Goal: Information Seeking & Learning: Check status

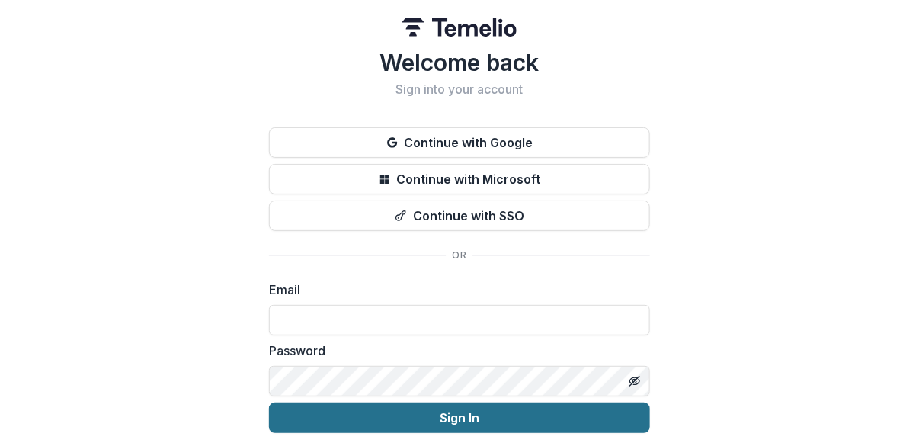
type input "**********"
click at [415, 419] on button "Sign In" at bounding box center [459, 417] width 381 height 30
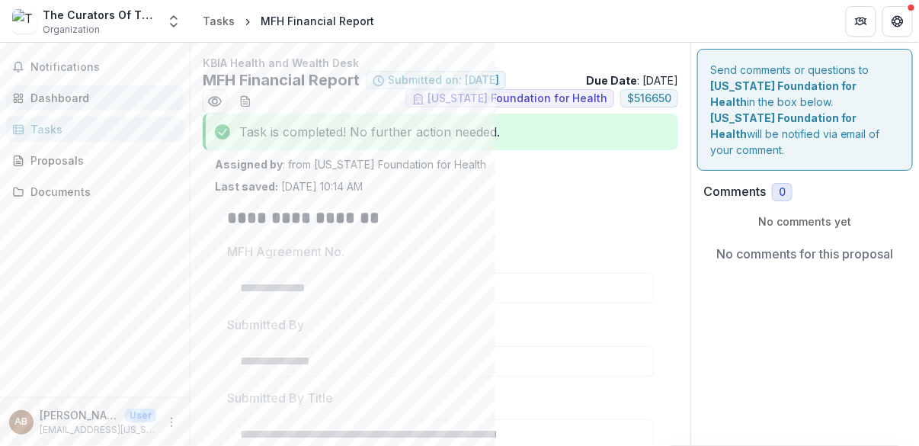
click at [74, 92] on div "Dashboard" at bounding box center [100, 98] width 141 height 16
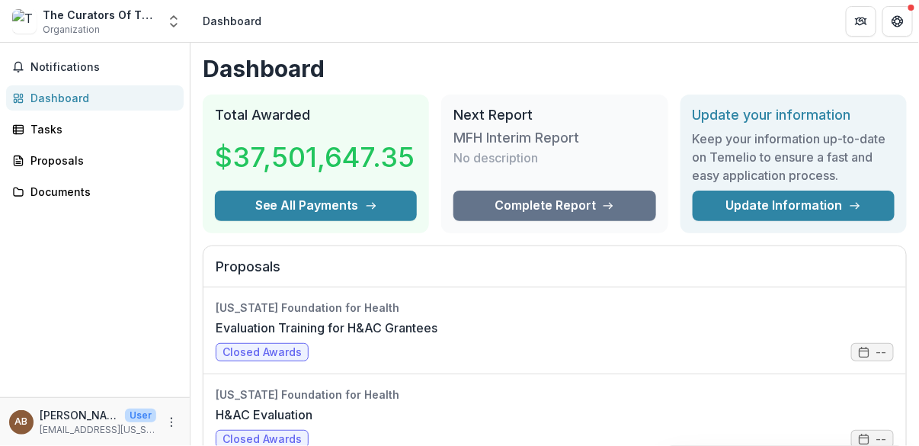
click at [112, 245] on div "Notifications Dashboard Tasks Proposals Documents" at bounding box center [95, 220] width 190 height 354
click at [107, 261] on div "Notifications Dashboard Tasks Proposals Documents" at bounding box center [95, 220] width 190 height 354
click at [179, 24] on icon "Open entity switcher" at bounding box center [173, 21] width 15 height 15
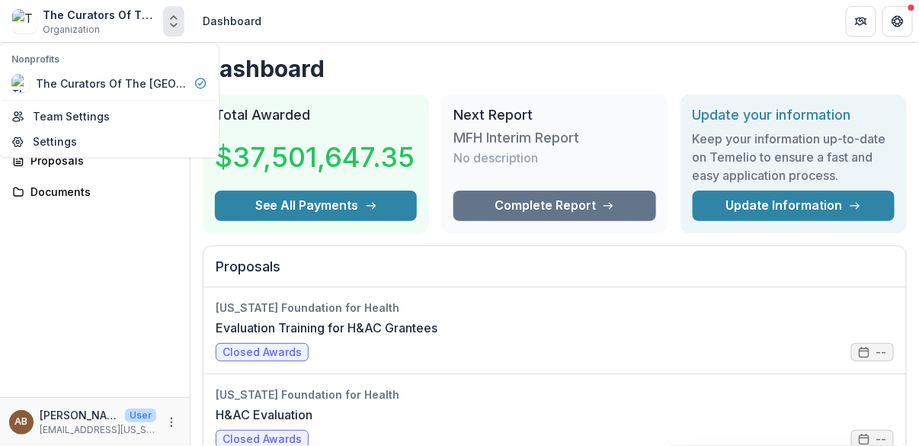
click at [444, 66] on h1 "Dashboard" at bounding box center [555, 68] width 704 height 27
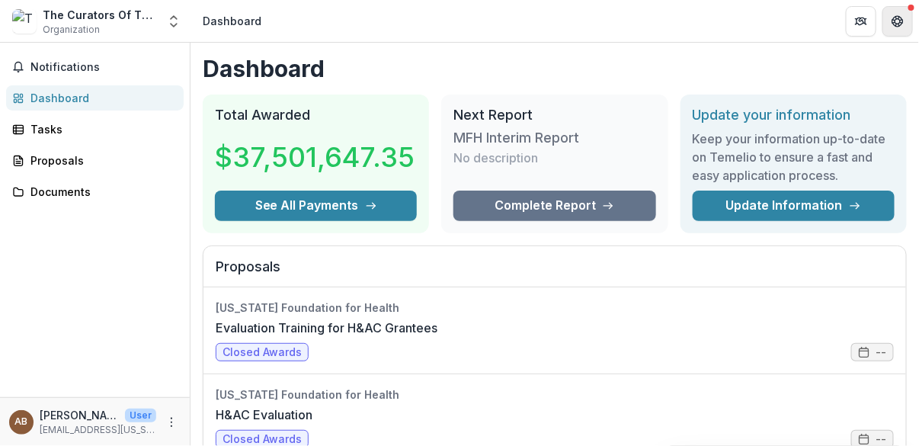
click at [894, 26] on icon "Get Help" at bounding box center [898, 21] width 12 height 12
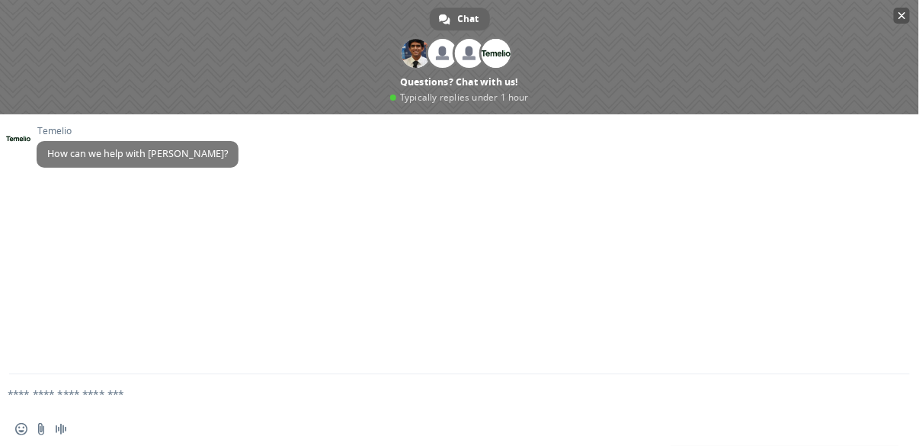
click at [902, 13] on span "Close chat" at bounding box center [903, 16] width 8 height 8
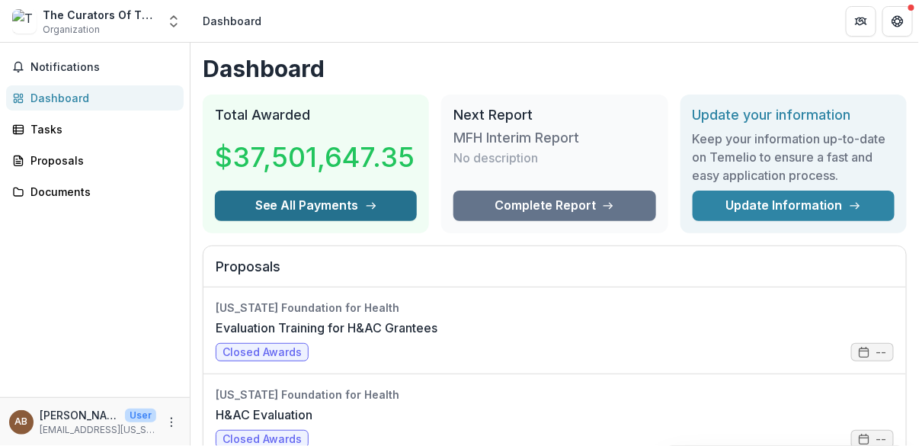
click at [325, 202] on button "See All Payments" at bounding box center [316, 206] width 202 height 30
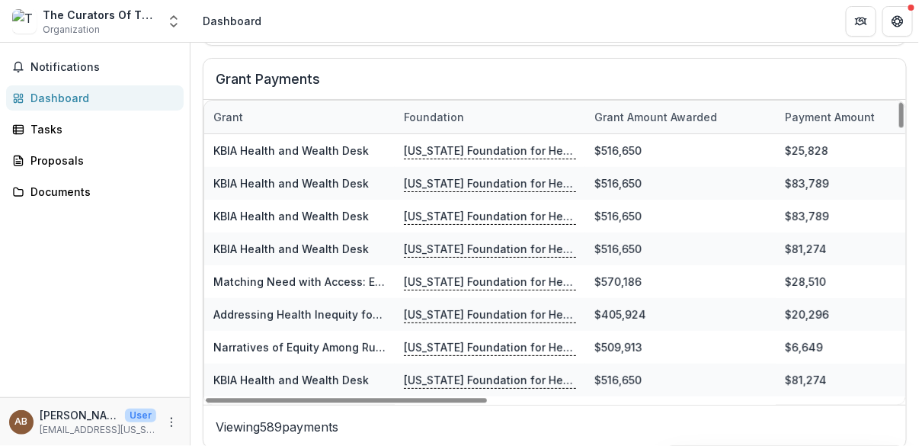
click at [60, 94] on div "Dashboard" at bounding box center [100, 98] width 141 height 16
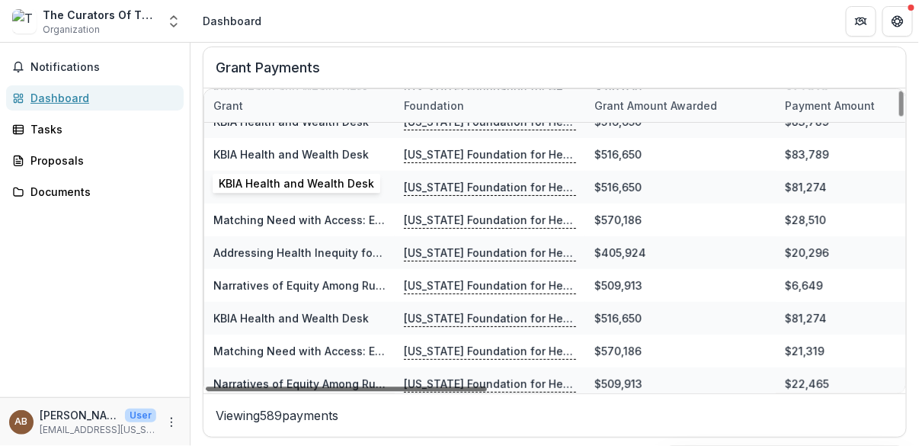
scroll to position [50, 0]
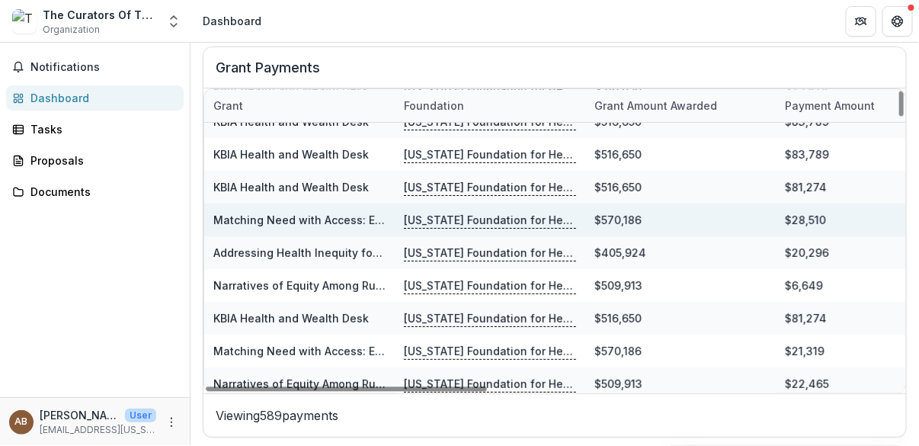
click at [276, 220] on link "Matching Need with Access: Evaluating the Impact of [US_STATE] Medicaid Expansi…" at bounding box center [509, 219] width 593 height 13
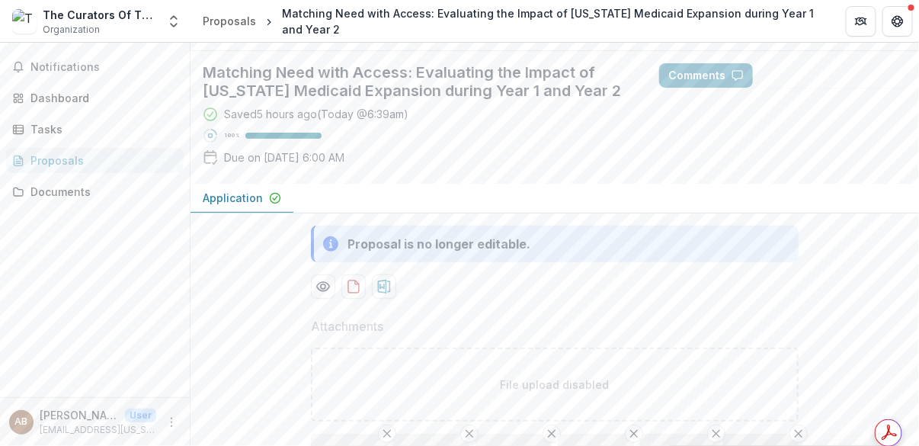
scroll to position [95, 0]
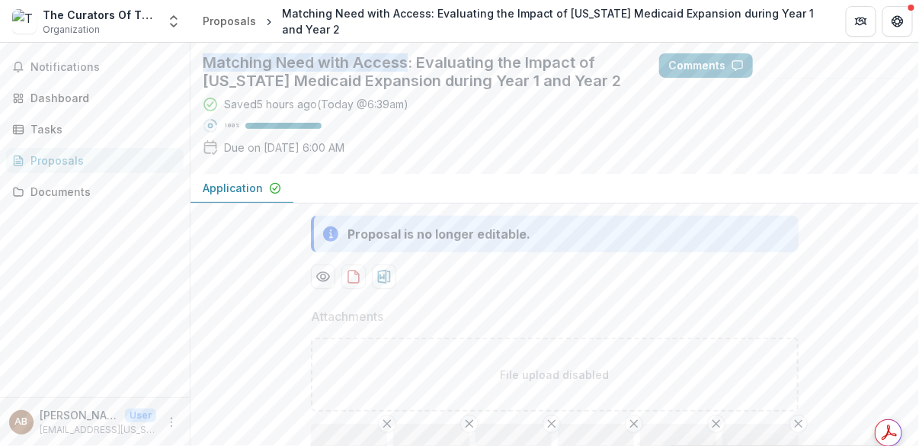
drag, startPoint x: 207, startPoint y: 176, endPoint x: 407, endPoint y: 165, distance: 200.8
click at [407, 165] on div "Matching Need with Access: Evaluating the Impact of [US_STATE] Medicaid Expansi…" at bounding box center [419, 107] width 457 height 133
copy h2 "Matching Need with Access"
click at [323, 90] on h2 "Matching Need with Access: Evaluating the Impact of [US_STATE] Medicaid Expansi…" at bounding box center [419, 71] width 432 height 37
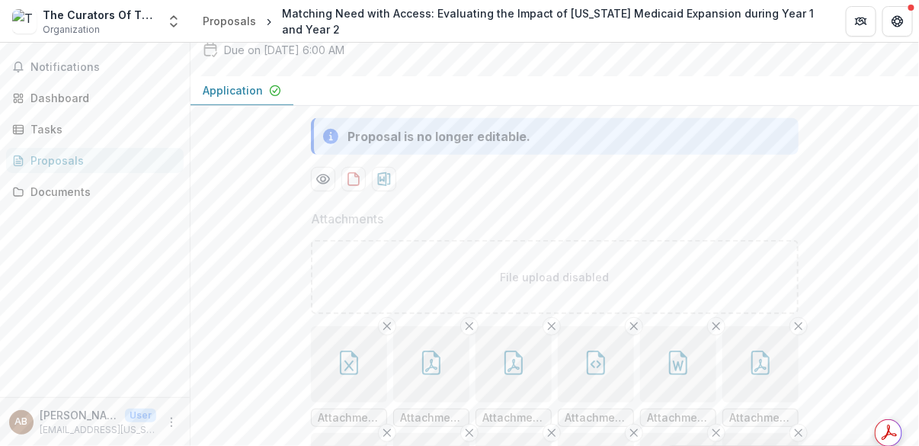
scroll to position [0, 0]
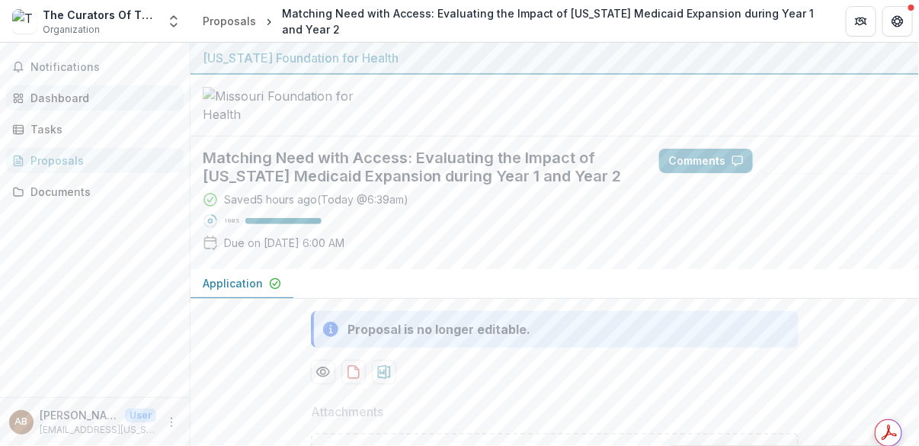
click at [72, 92] on div "Dashboard" at bounding box center [100, 98] width 141 height 16
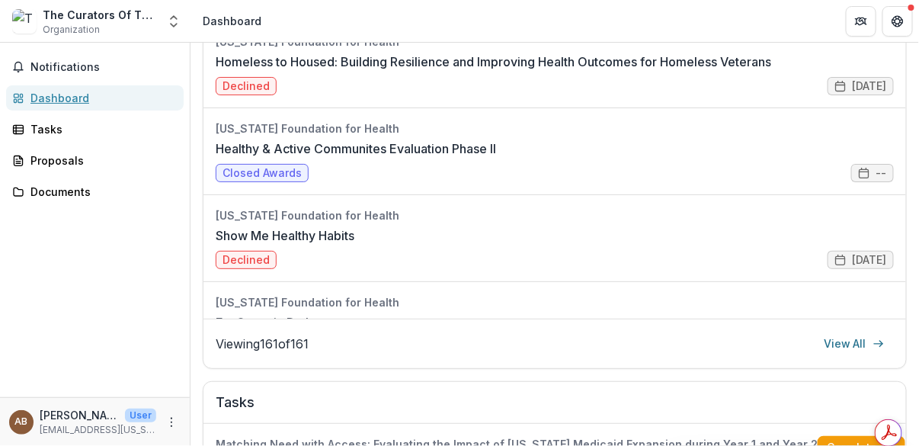
scroll to position [1223, 0]
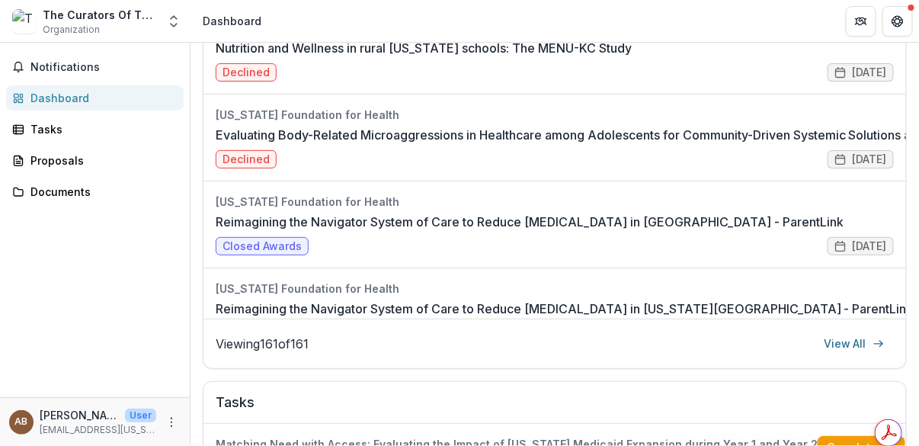
click at [30, 348] on div "Notifications Dashboard Tasks Proposals Documents" at bounding box center [95, 220] width 190 height 354
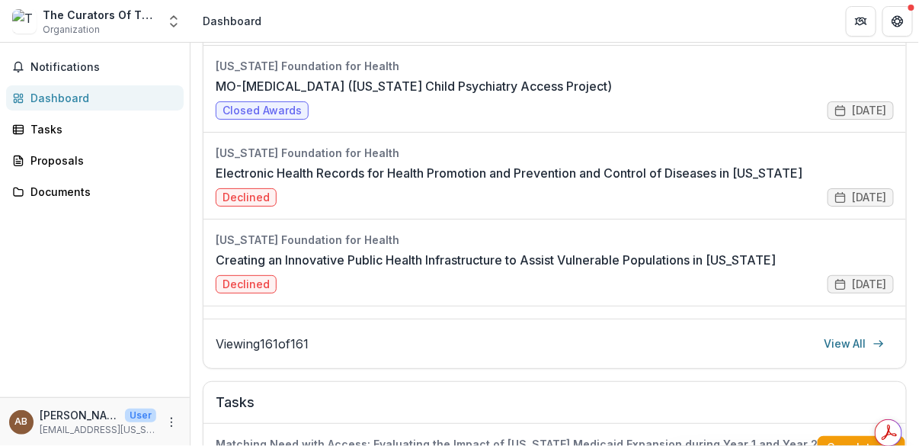
scroll to position [943, 0]
